Goal: Transaction & Acquisition: Purchase product/service

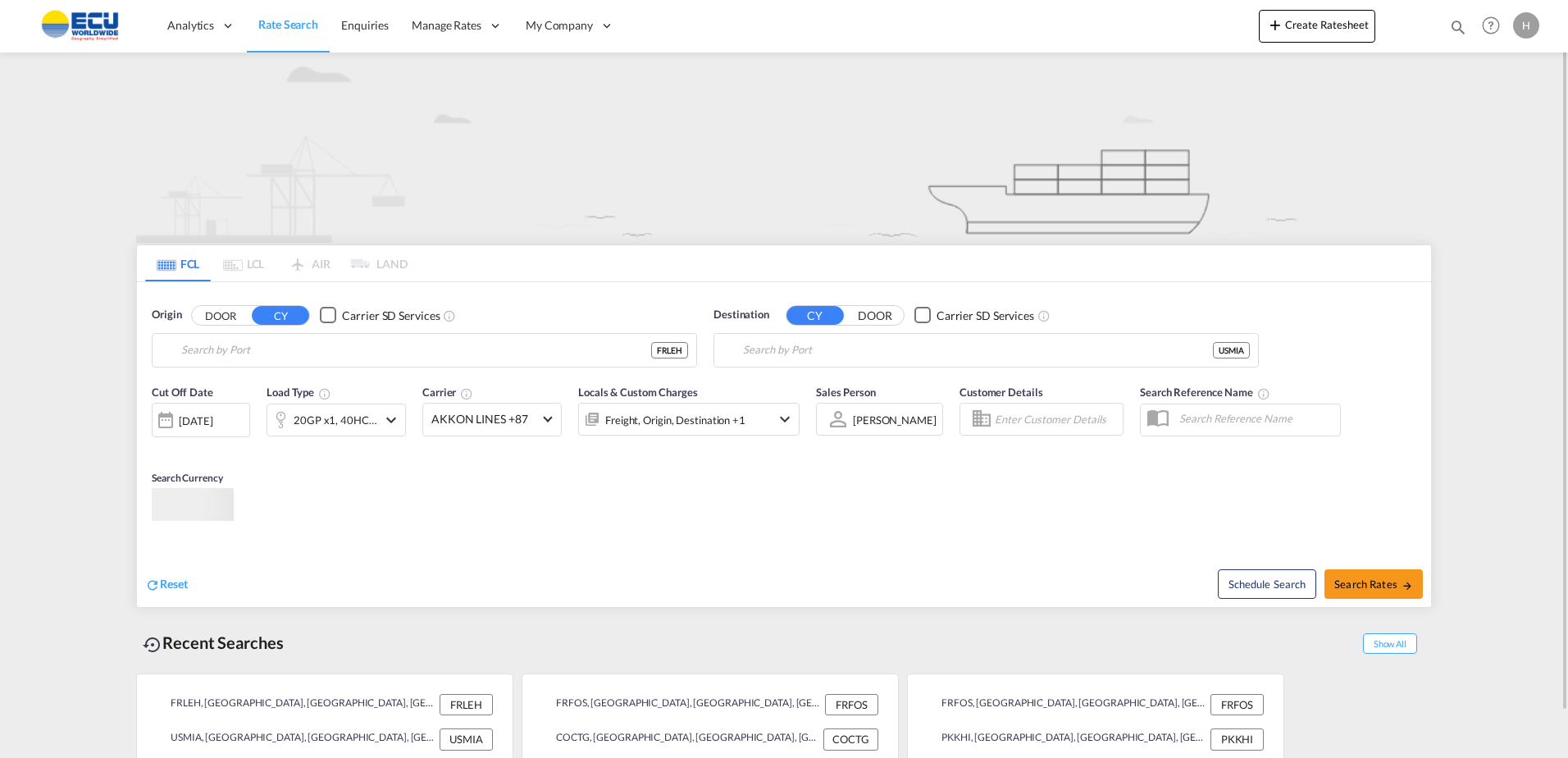
type input "[GEOGRAPHIC_DATA], [GEOGRAPHIC_DATA]"
click at [690, 415] on div "Freight, Origin, Destination +1" at bounding box center [675, 419] width 140 height 23
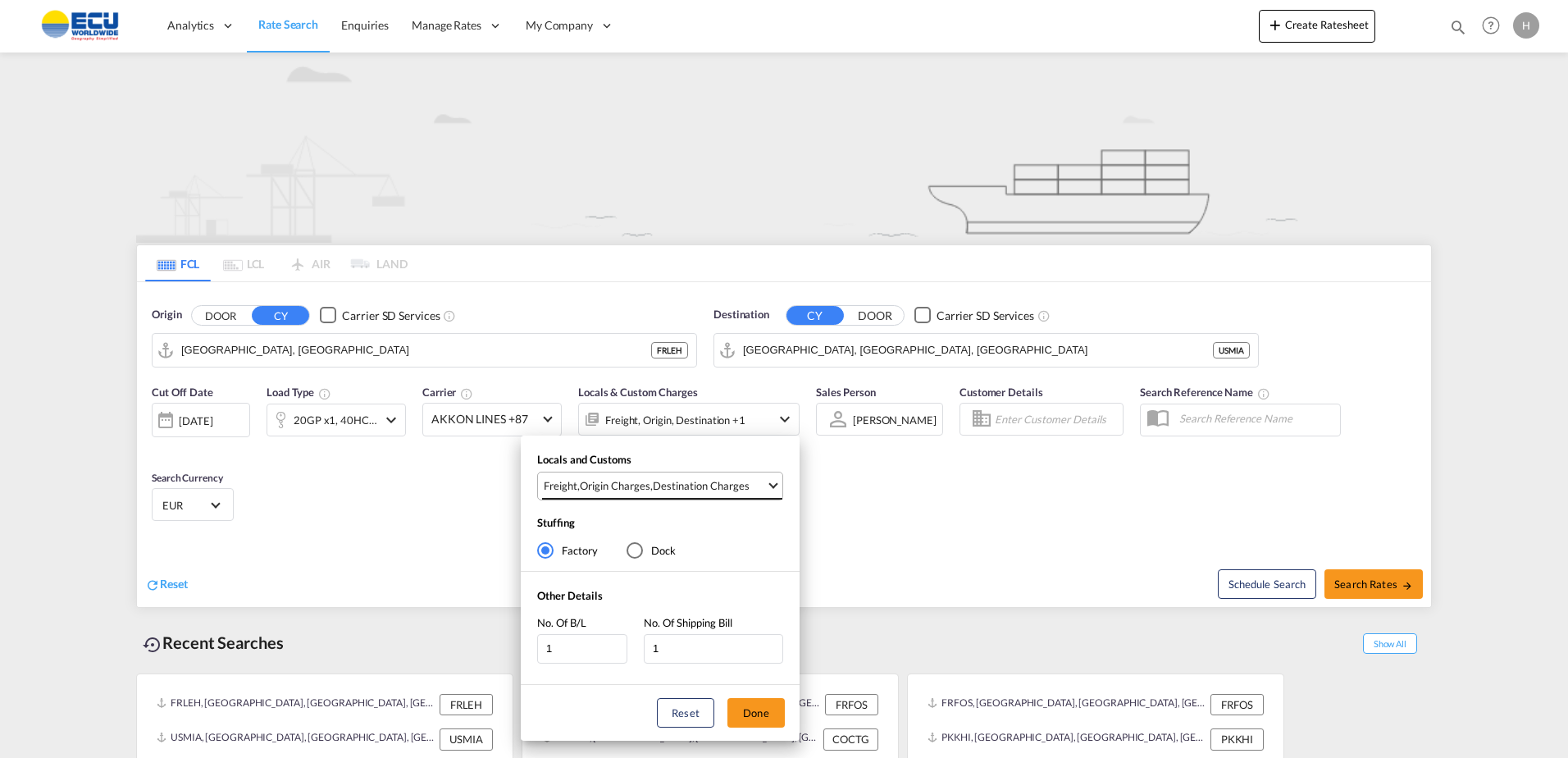
click at [718, 488] on div "Destination Charges" at bounding box center [701, 485] width 97 height 15
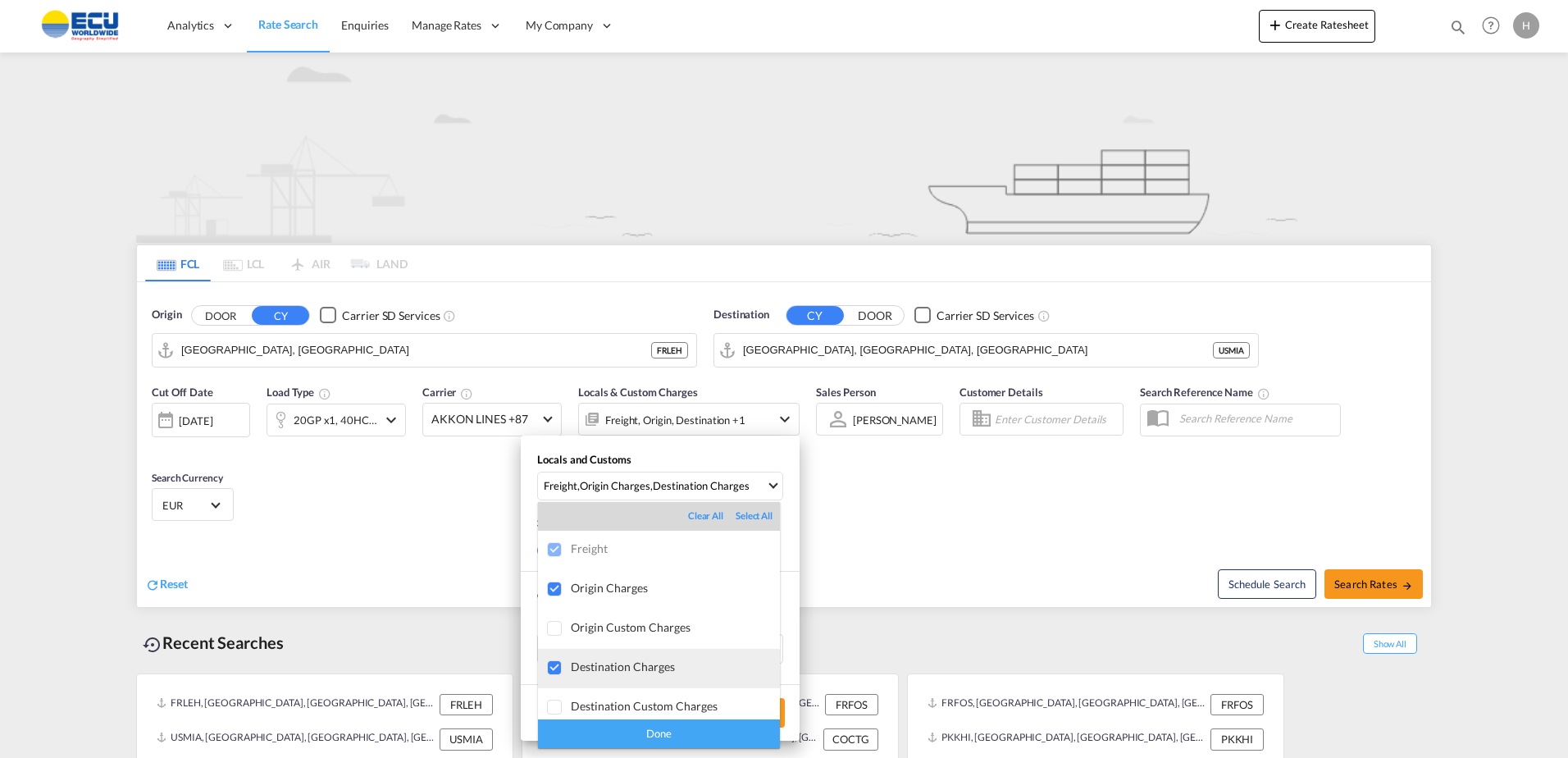
click at [639, 673] on div "Destination Charges" at bounding box center [676, 666] width 209 height 14
click at [676, 732] on div "Done" at bounding box center [659, 733] width 242 height 28
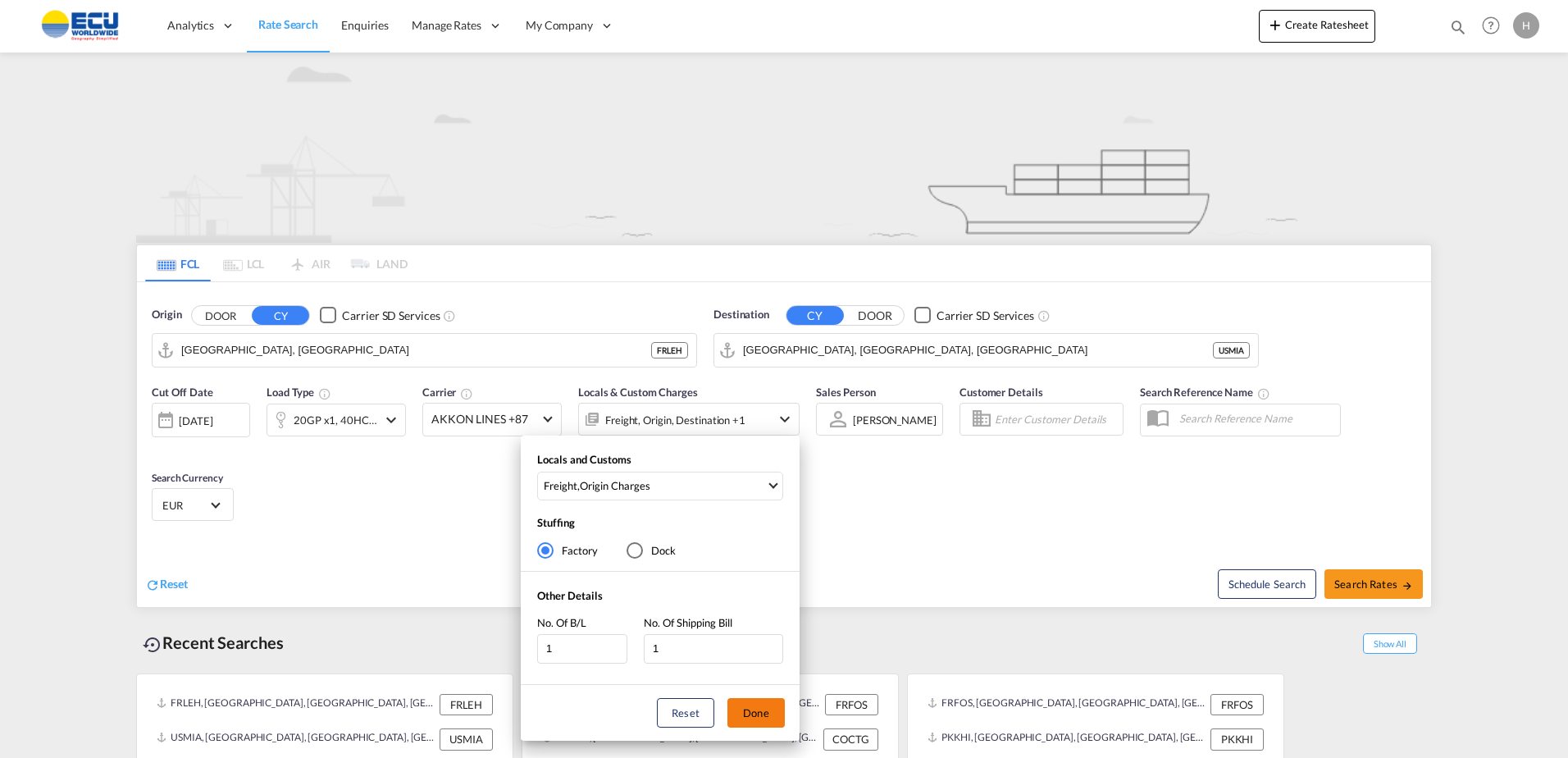
click at [753, 710] on button "Done" at bounding box center [756, 712] width 58 height 29
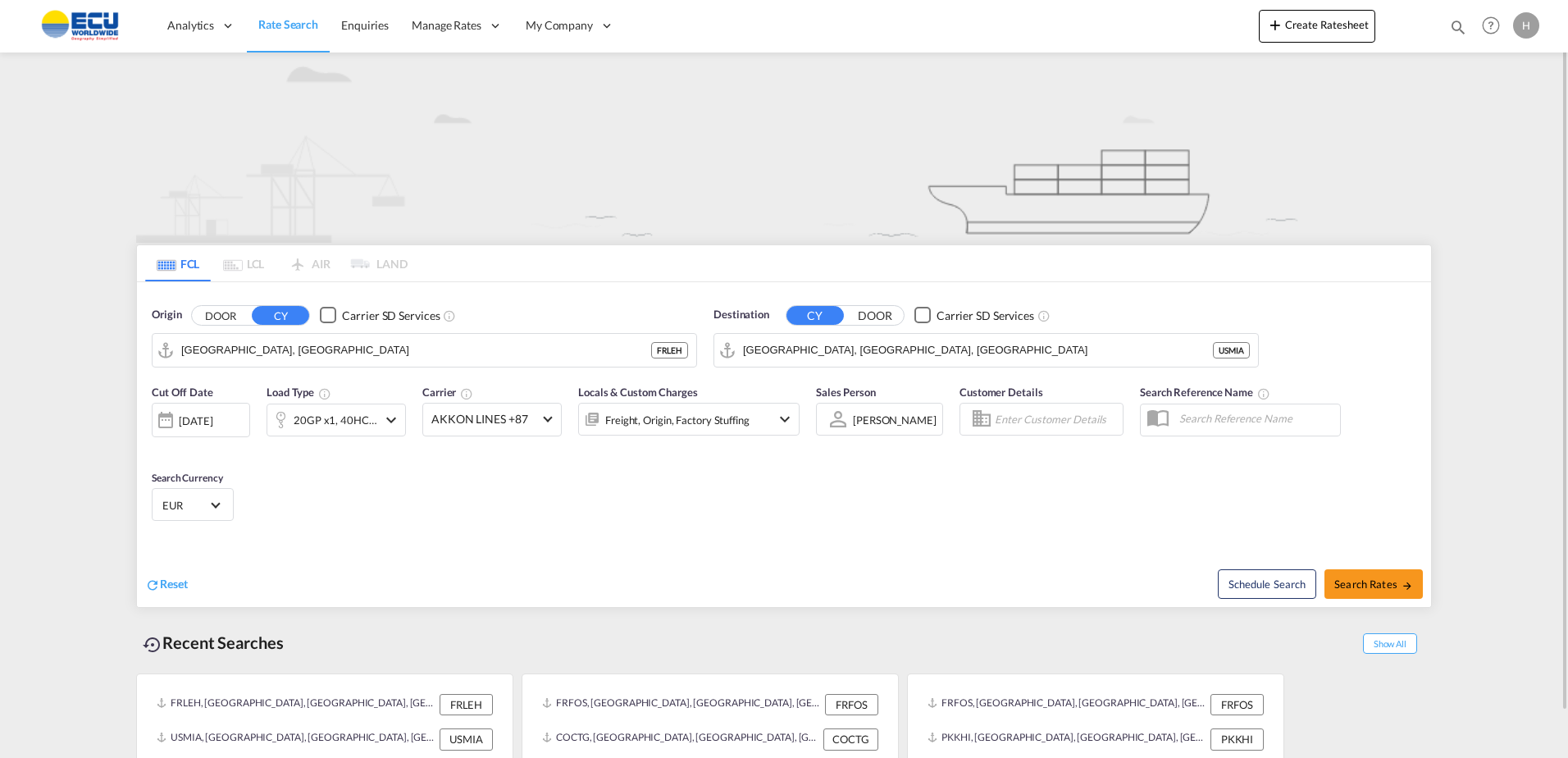
click at [446, 496] on div "Cut Off Date [DATE] [DATE] Load Type 20GP x1, 40HC x1 Carrier AKKON LINES +87 O…" at bounding box center [784, 455] width 1294 height 160
click at [469, 410] on md-select-value "AKKON LINES +87" at bounding box center [492, 419] width 138 height 32
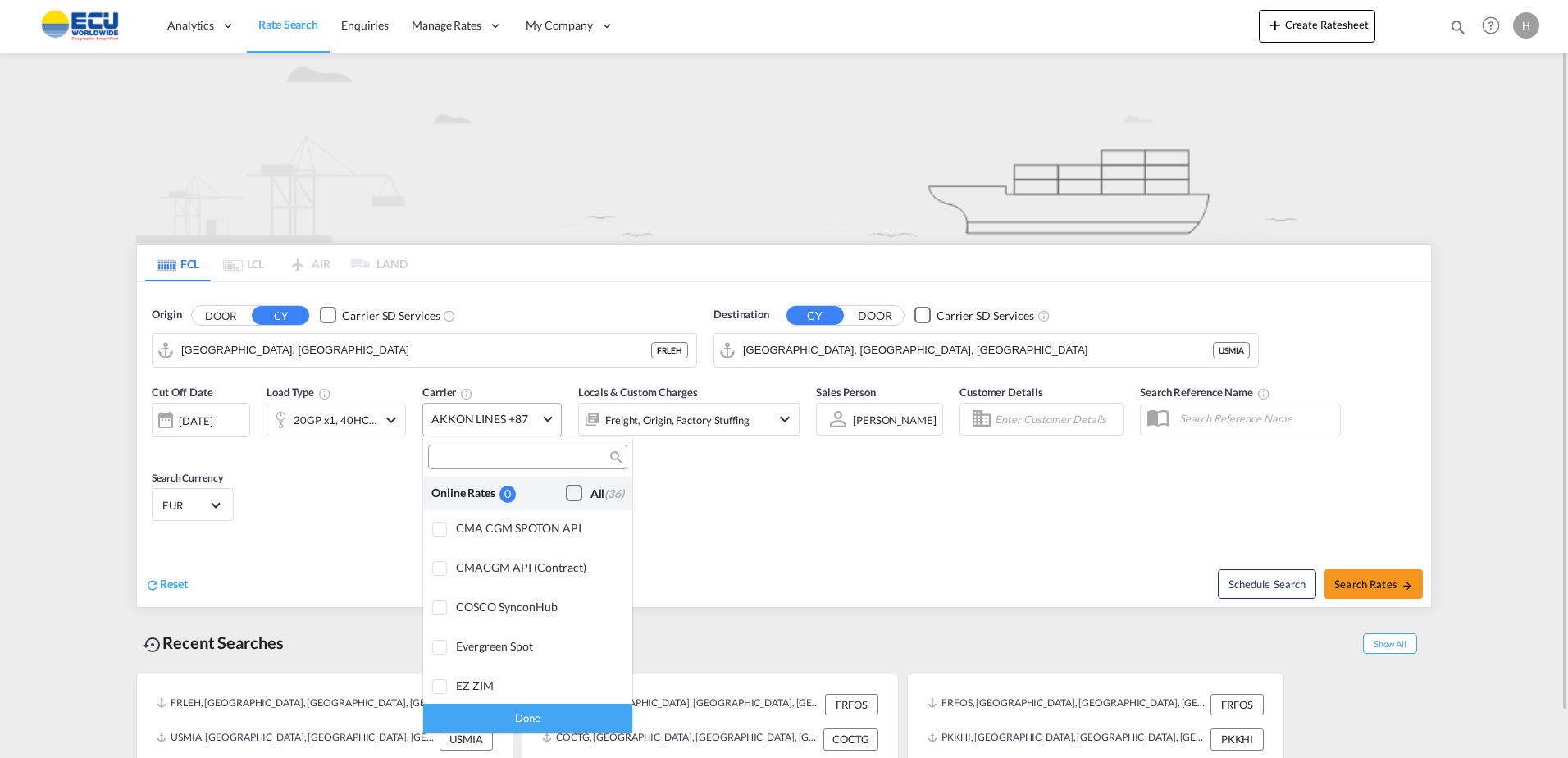
click at [566, 493] on div "Checkbox No Ink" at bounding box center [574, 493] width 16 height 16
click at [555, 719] on div "Done" at bounding box center [527, 718] width 209 height 28
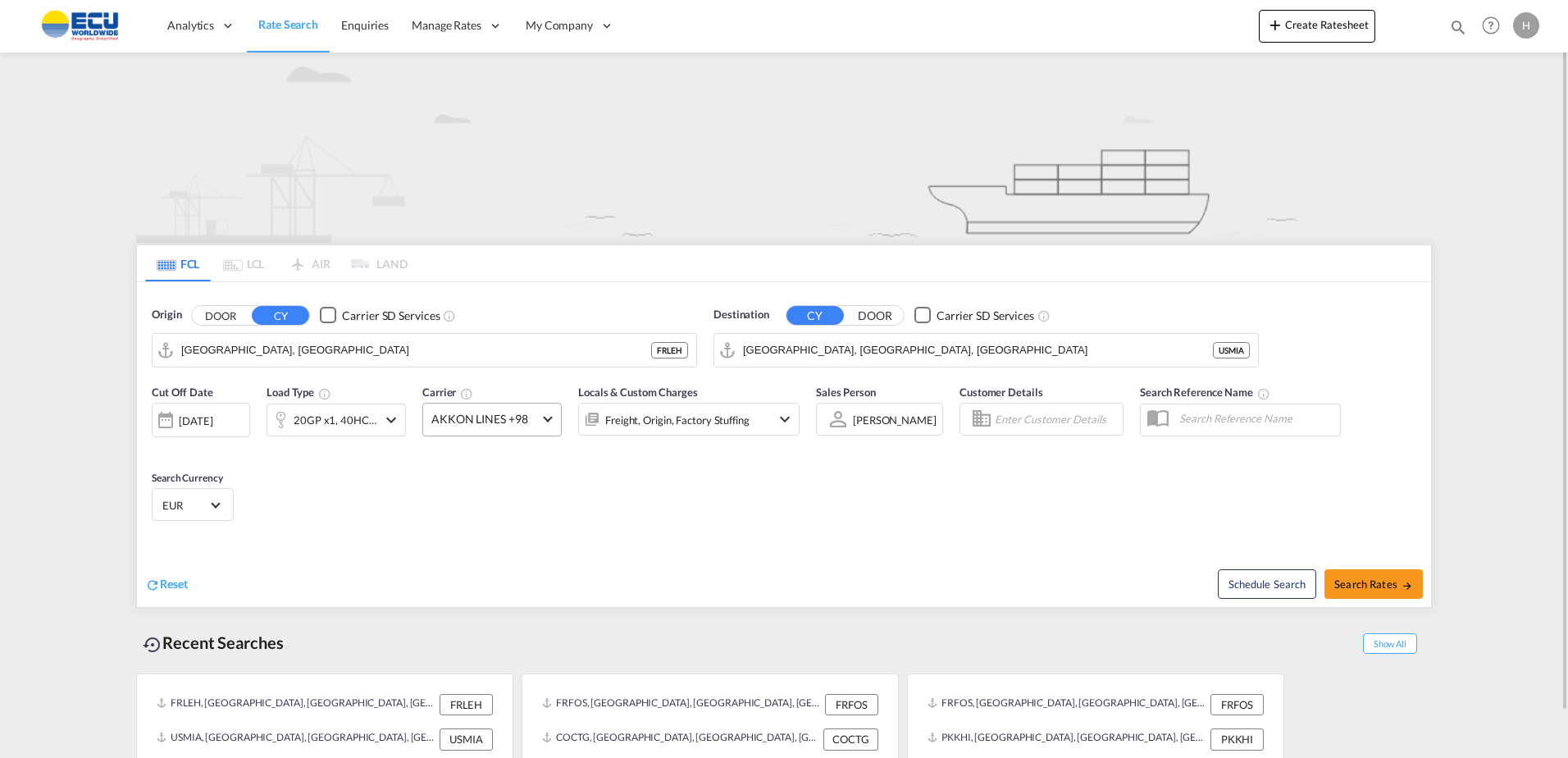
click at [651, 534] on div "Cut Off Date [DATE] [DATE] Load Type 20GP x1, 40HC x1 Carrier AKKON LINES +98 L…" at bounding box center [784, 455] width 1294 height 160
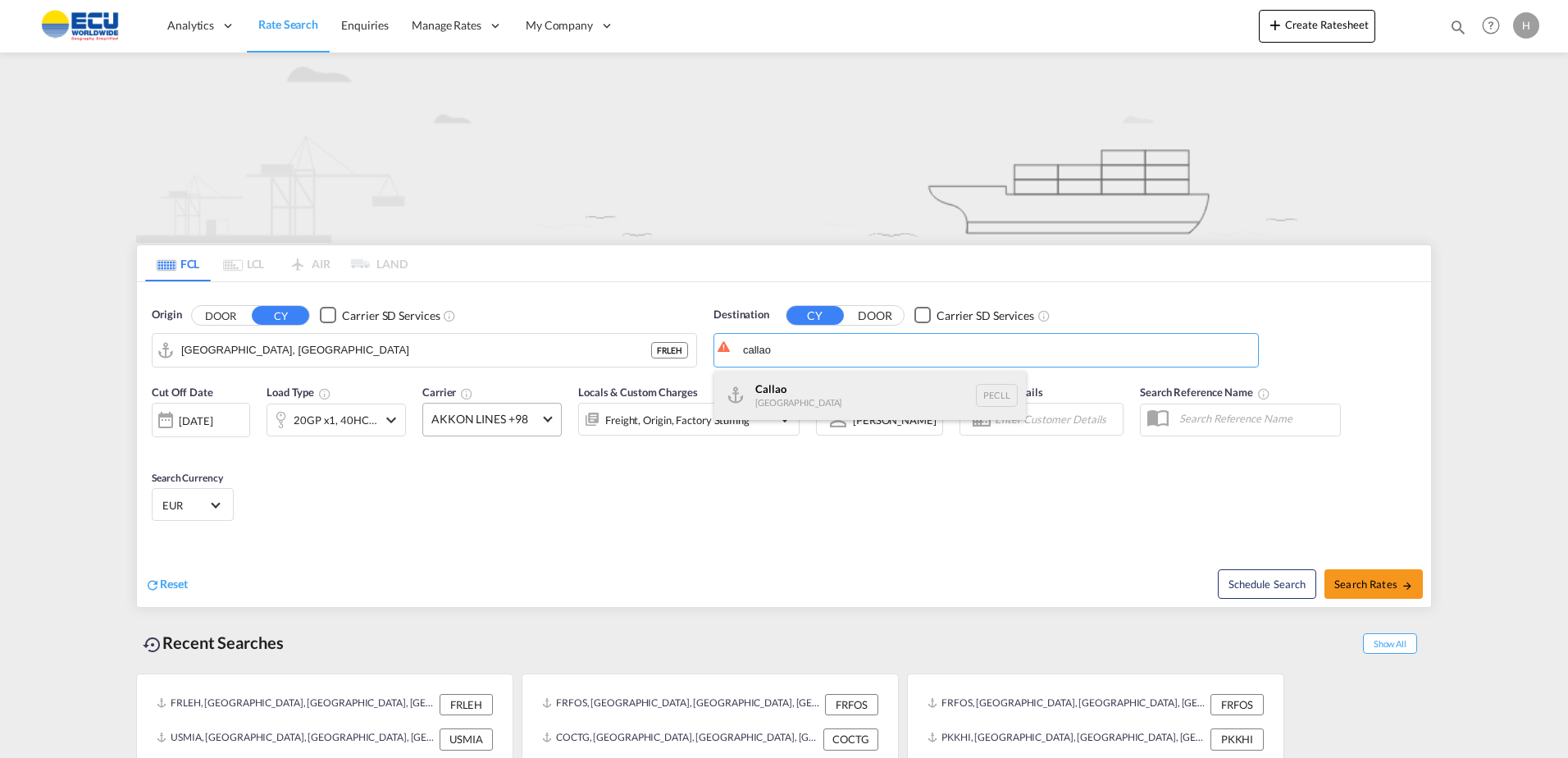
click at [839, 383] on div "Callao [GEOGRAPHIC_DATA] PECLL" at bounding box center [870, 395] width 311 height 49
type input "Callao, PECLL"
click at [880, 510] on div "Cut Off Date [DATE] [DATE] Load Type 20GP x1, 40HC x1 Carrier AKKON LINES +98 L…" at bounding box center [784, 455] width 1294 height 160
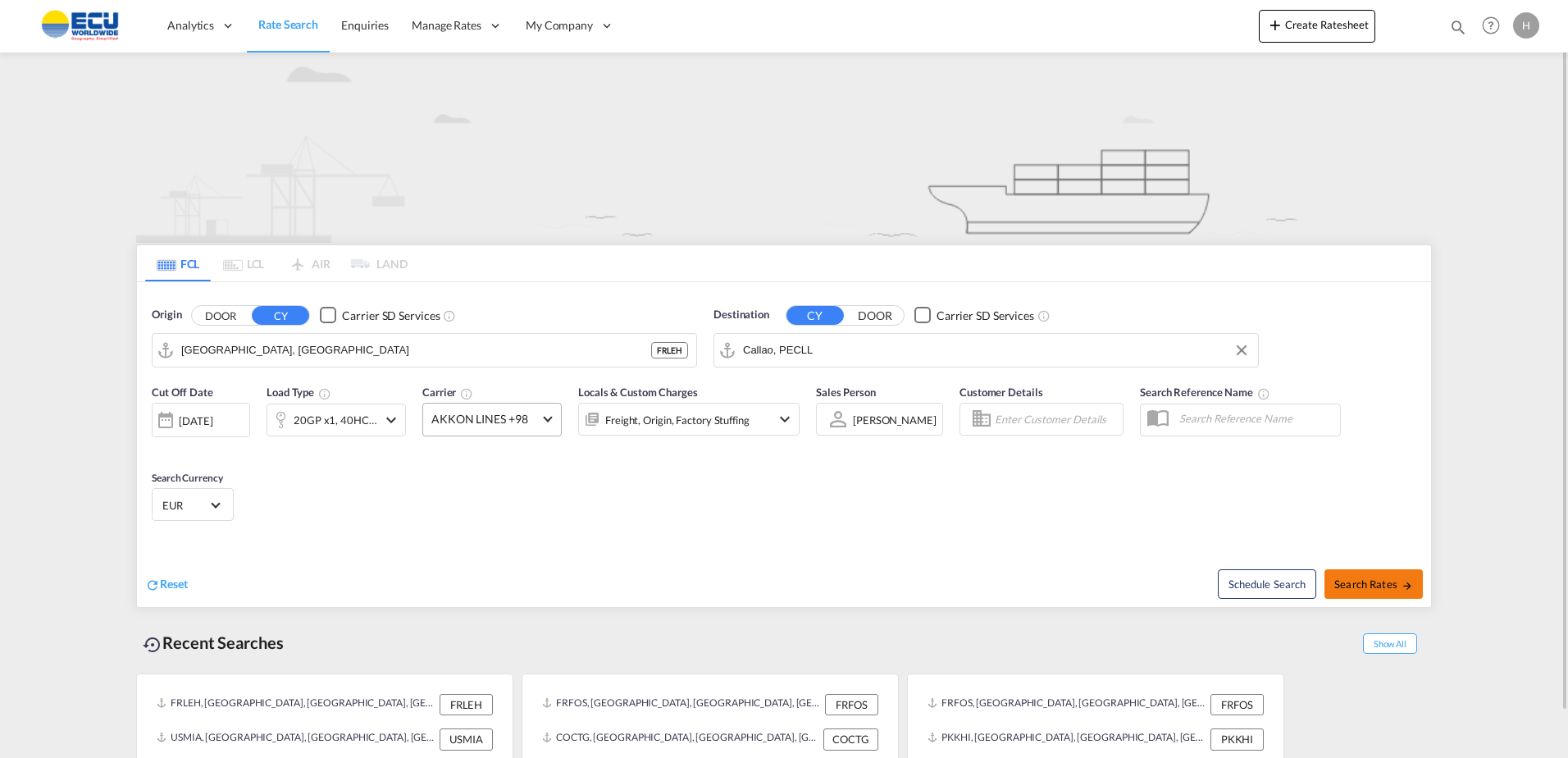
click at [1392, 589] on span "Search Rates" at bounding box center [1374, 584] width 79 height 13
type input "FRLEH to PECLL / [DATE]"
